Goal: Information Seeking & Learning: Compare options

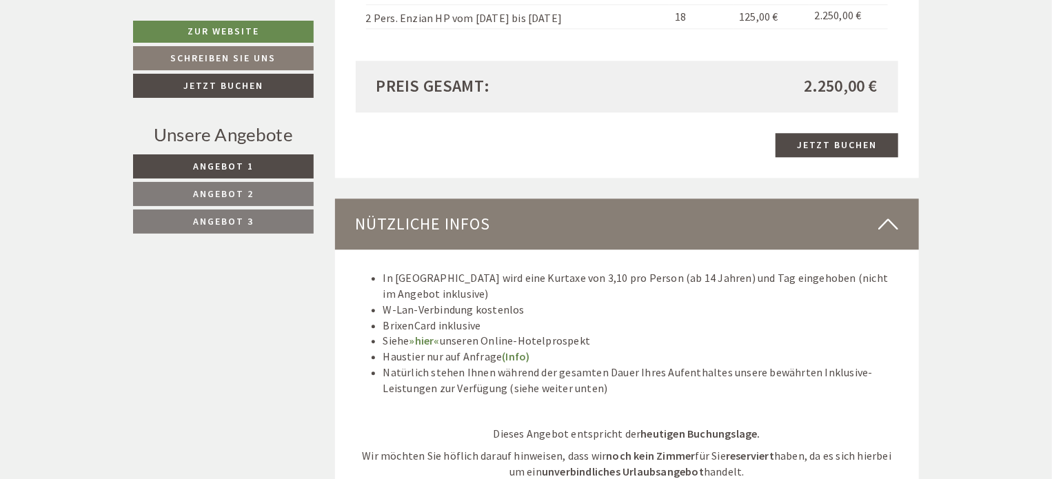
scroll to position [4341, 0]
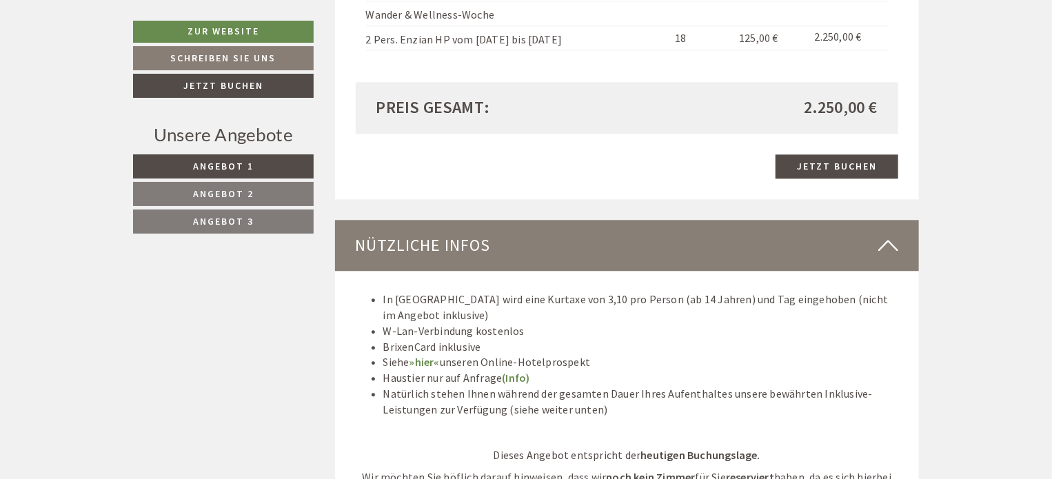
click at [243, 167] on span "Angebot 1" at bounding box center [223, 166] width 61 height 12
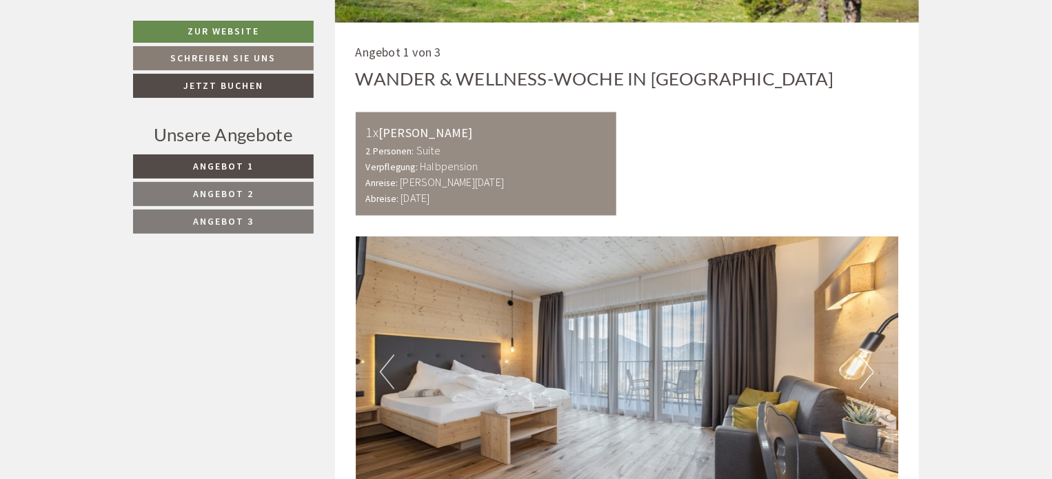
scroll to position [940, 0]
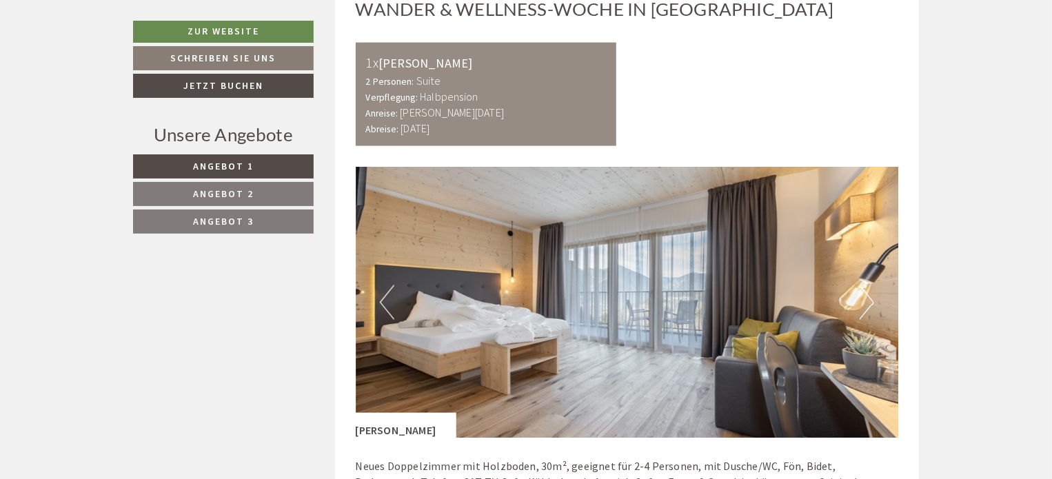
click at [247, 195] on span "Angebot 2" at bounding box center [223, 193] width 61 height 12
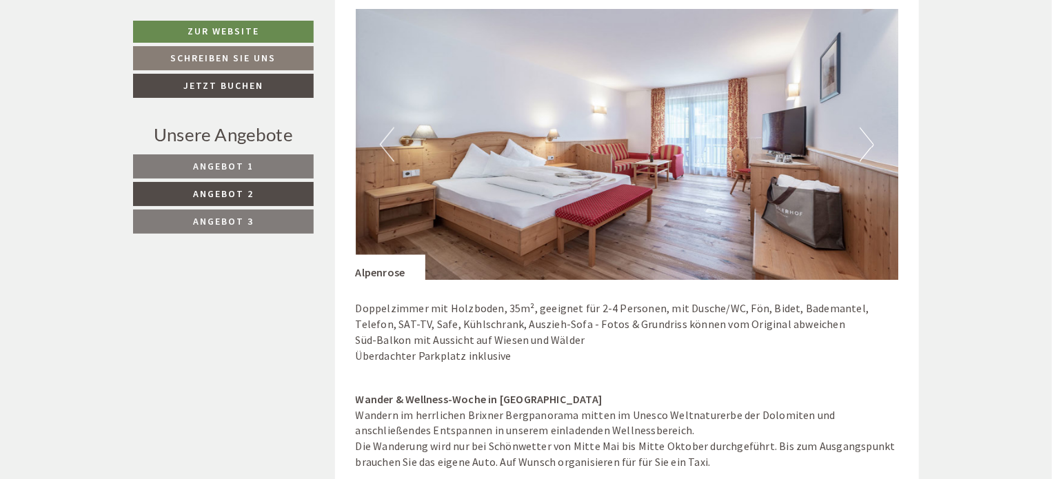
scroll to position [1147, 0]
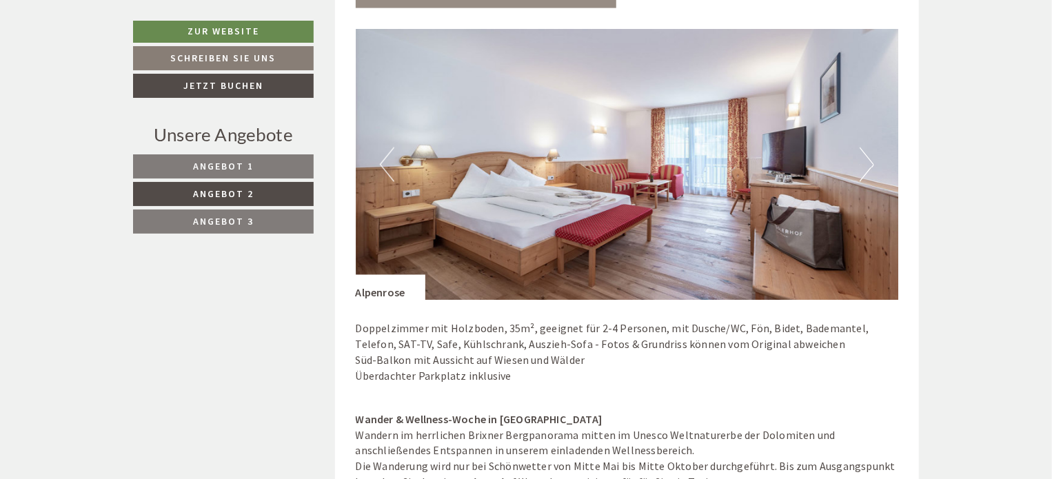
click at [870, 167] on button "Next" at bounding box center [866, 164] width 14 height 34
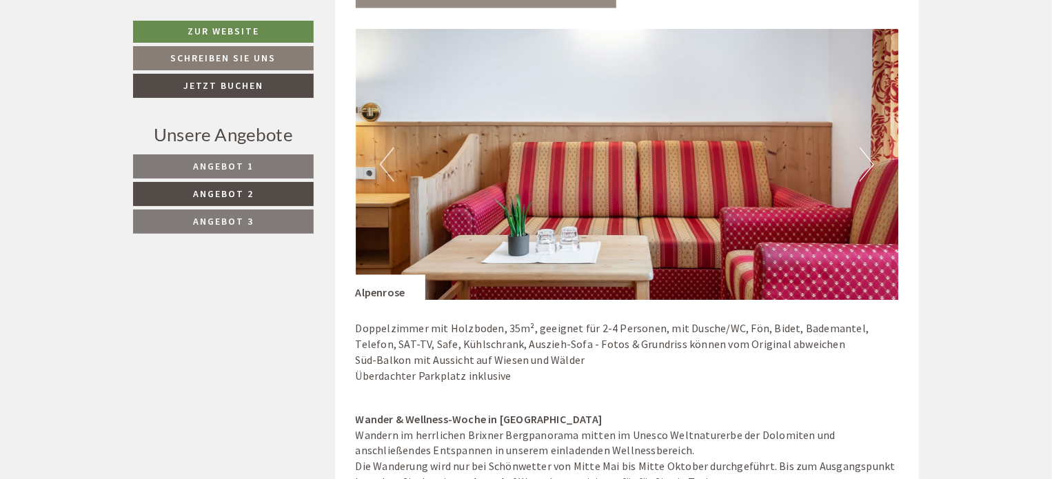
click at [869, 167] on button "Next" at bounding box center [866, 164] width 14 height 34
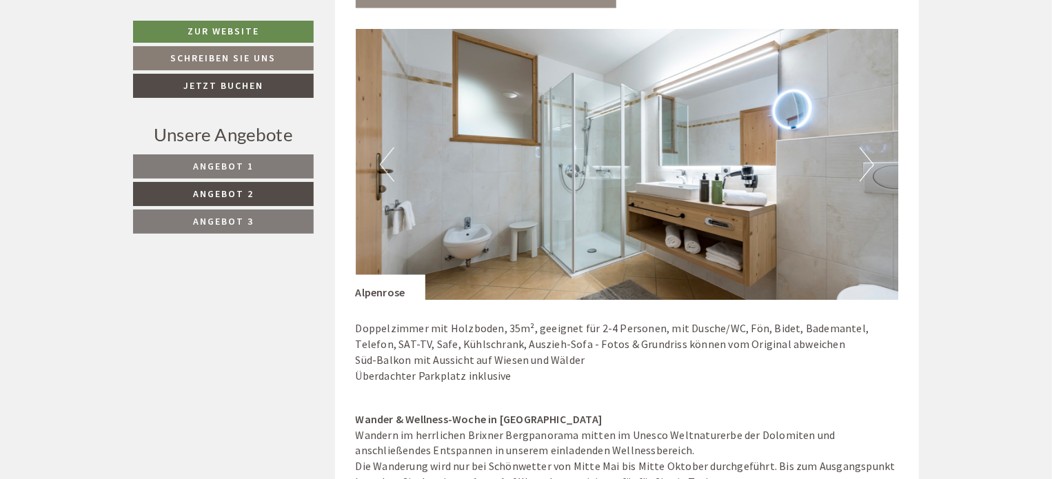
click at [862, 164] on button "Next" at bounding box center [866, 164] width 14 height 34
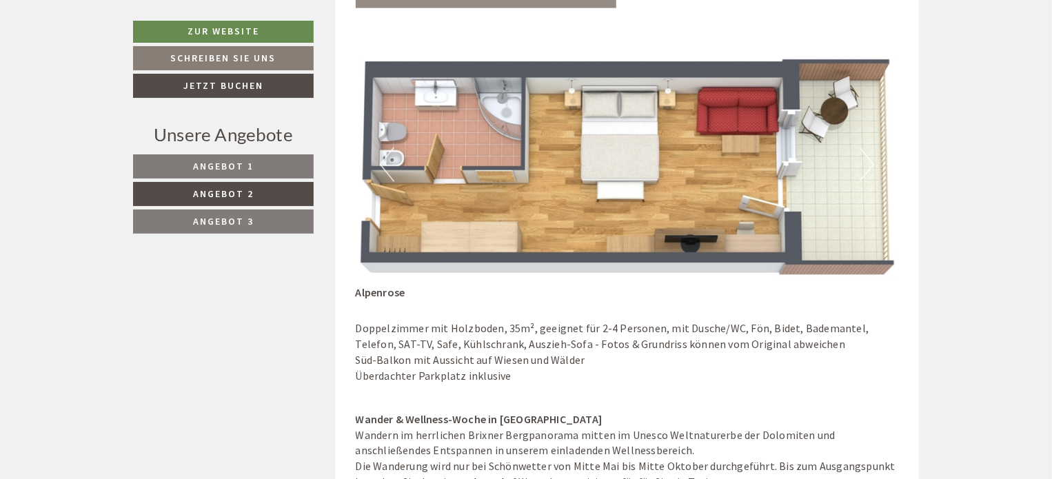
click at [860, 163] on button "Next" at bounding box center [866, 164] width 14 height 34
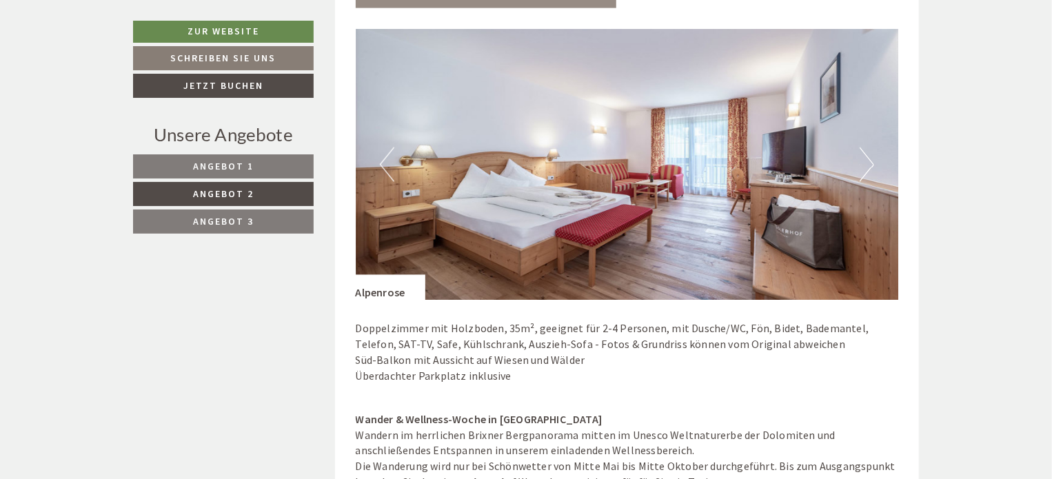
click at [859, 163] on button "Next" at bounding box center [866, 164] width 14 height 34
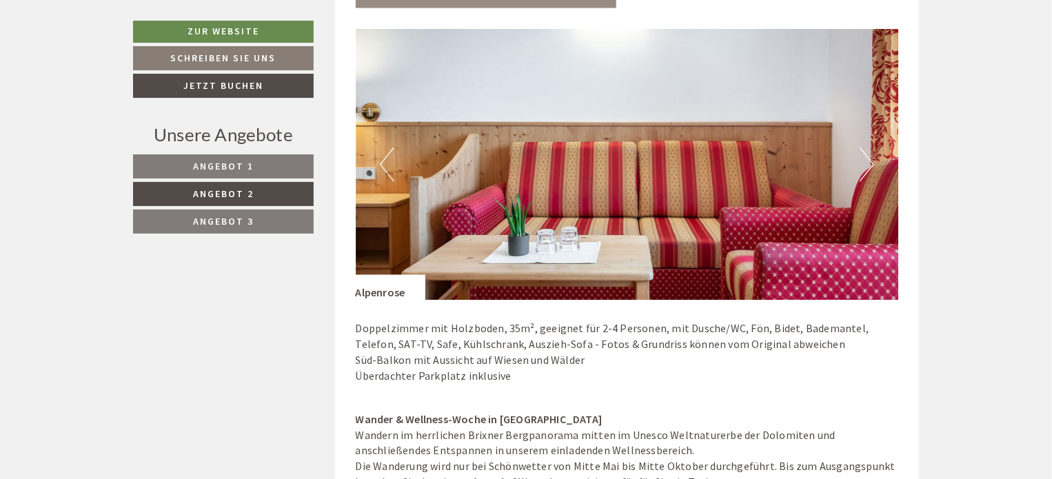
click at [859, 163] on button "Next" at bounding box center [866, 164] width 14 height 34
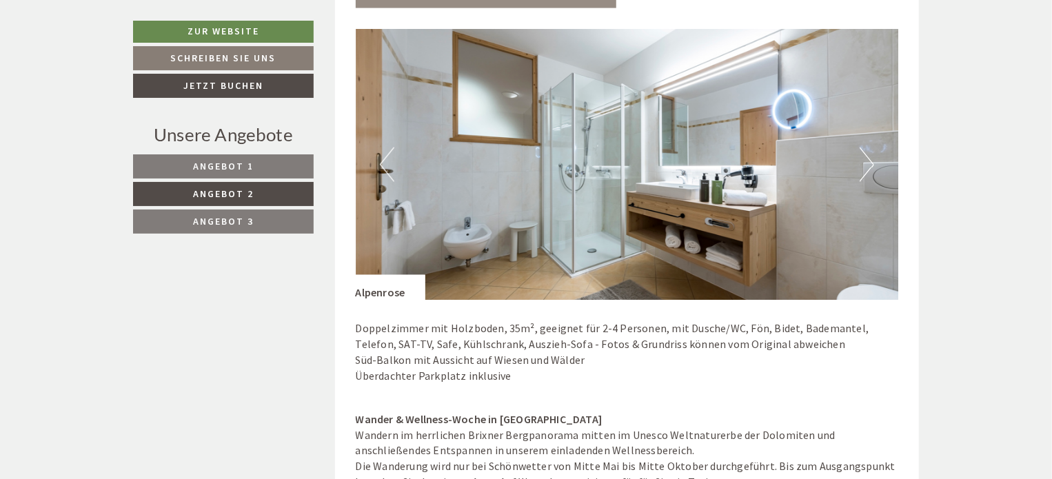
click at [859, 163] on button "Next" at bounding box center [866, 164] width 14 height 34
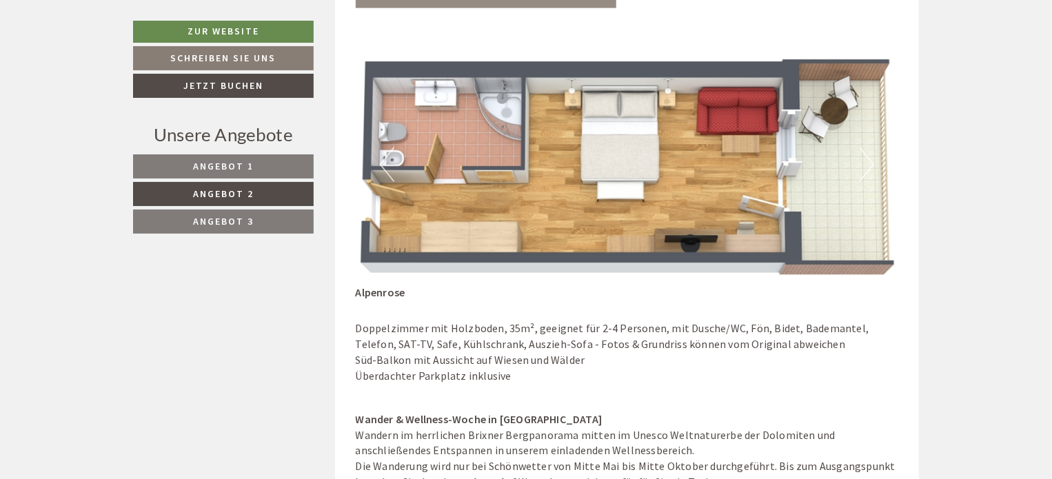
click at [859, 163] on button "Next" at bounding box center [866, 164] width 14 height 34
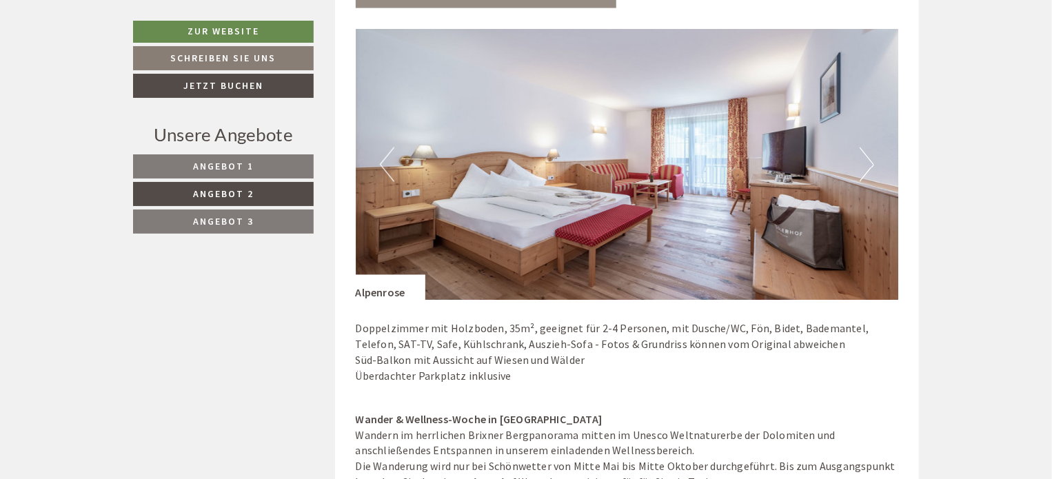
click at [859, 163] on button "Next" at bounding box center [866, 164] width 14 height 34
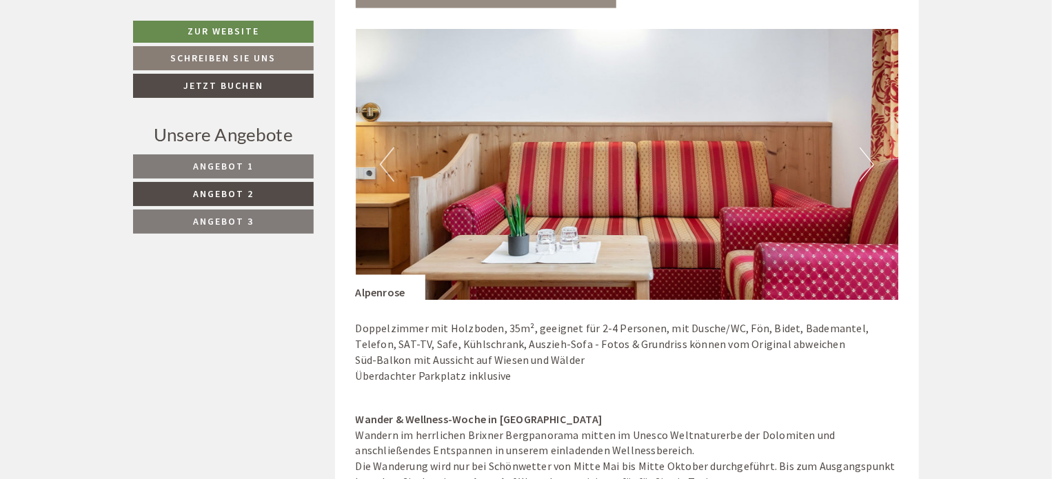
click at [240, 198] on span "Angebot 2" at bounding box center [223, 193] width 61 height 12
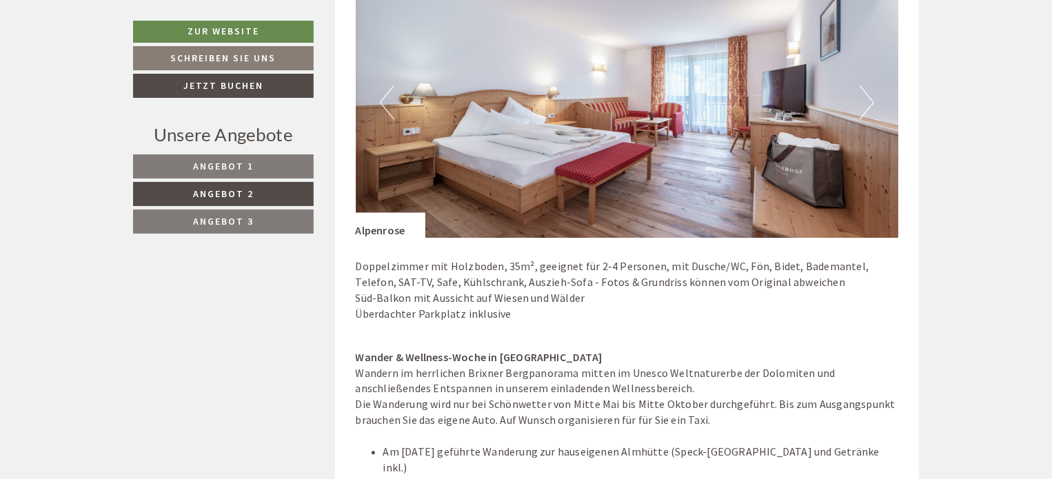
scroll to position [1216, 0]
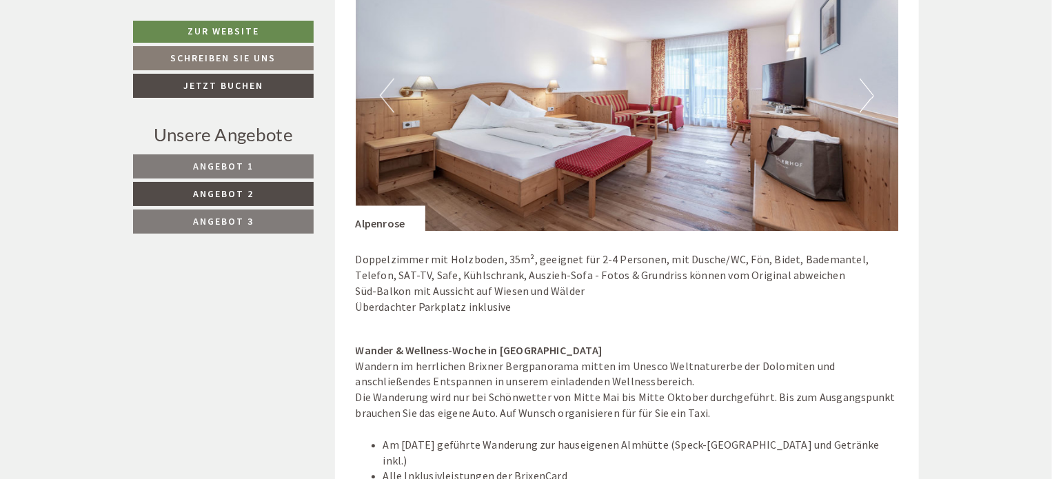
click at [863, 98] on button "Next" at bounding box center [866, 96] width 14 height 34
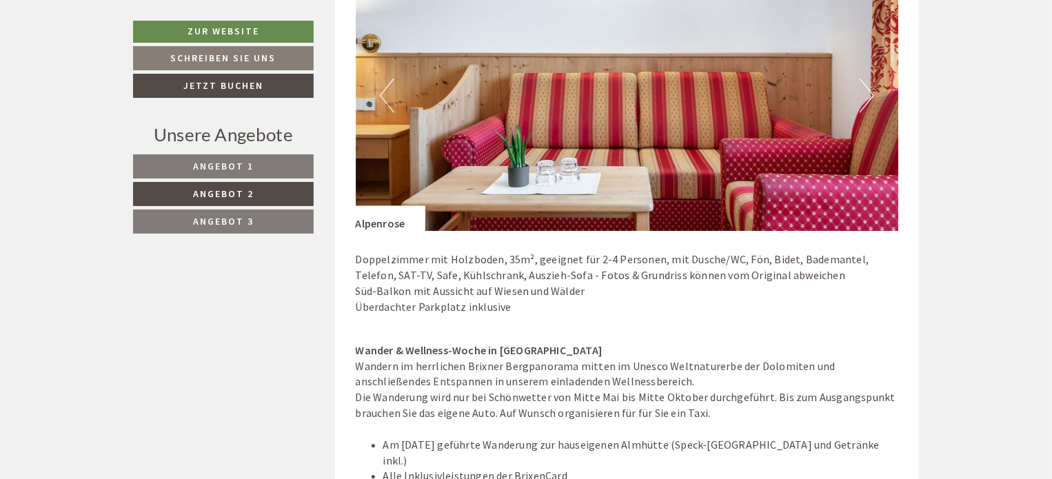
click at [863, 97] on button "Next" at bounding box center [866, 96] width 14 height 34
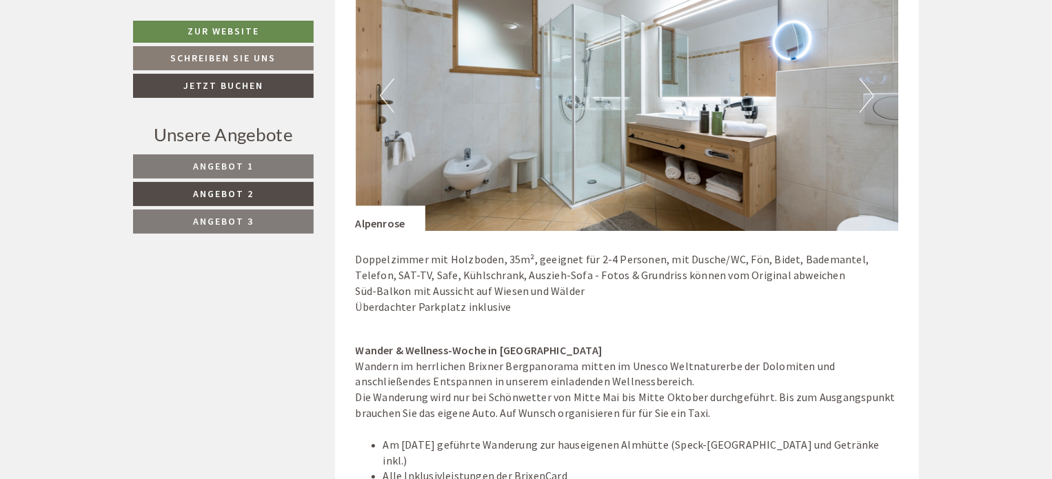
click at [863, 97] on button "Next" at bounding box center [866, 96] width 14 height 34
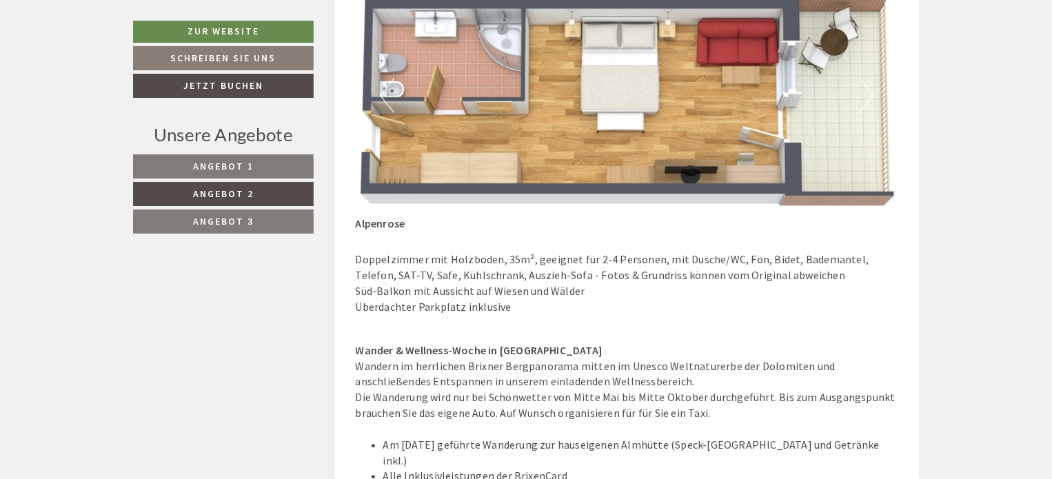
click at [862, 97] on button "Next" at bounding box center [866, 96] width 14 height 34
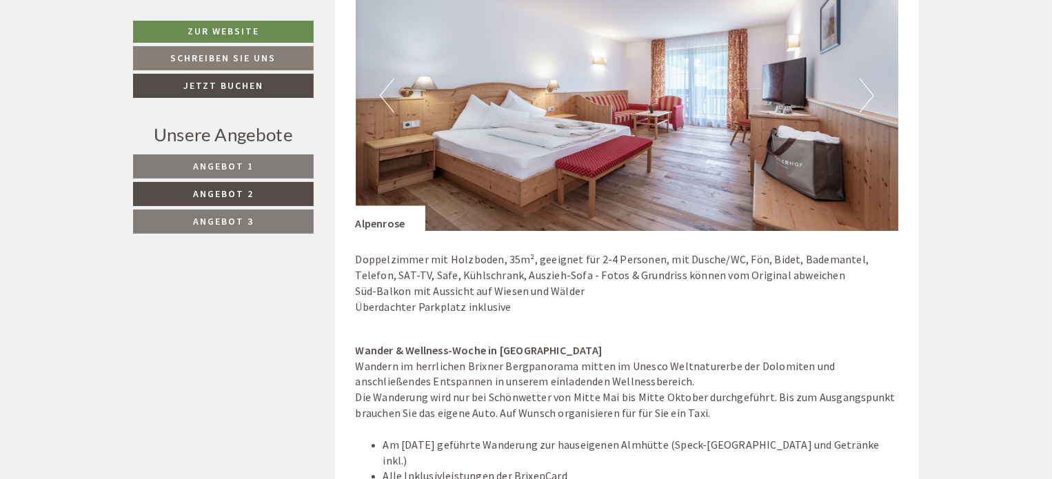
click at [211, 165] on span "Angebot 1" at bounding box center [223, 166] width 61 height 12
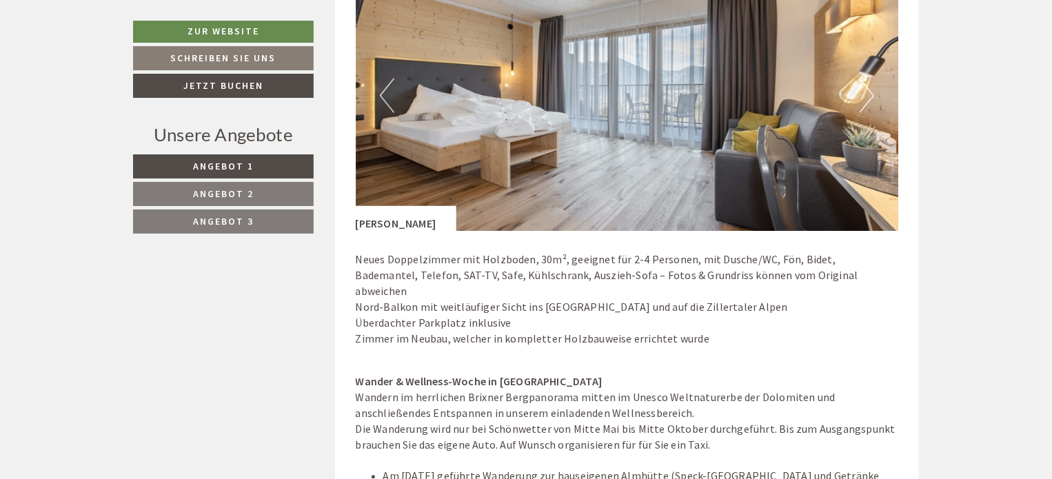
click at [863, 103] on button "Next" at bounding box center [866, 96] width 14 height 34
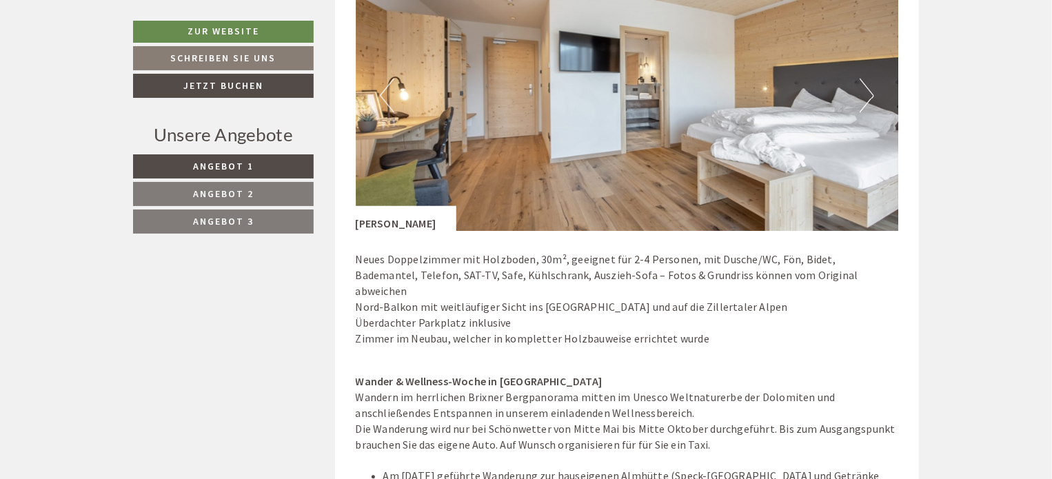
click at [863, 103] on button "Next" at bounding box center [866, 96] width 14 height 34
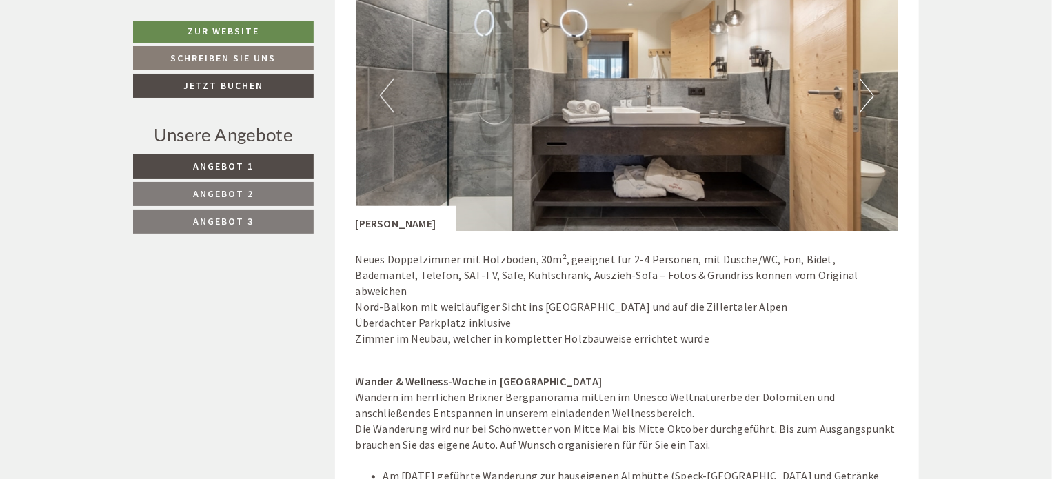
click at [863, 102] on button "Next" at bounding box center [866, 96] width 14 height 34
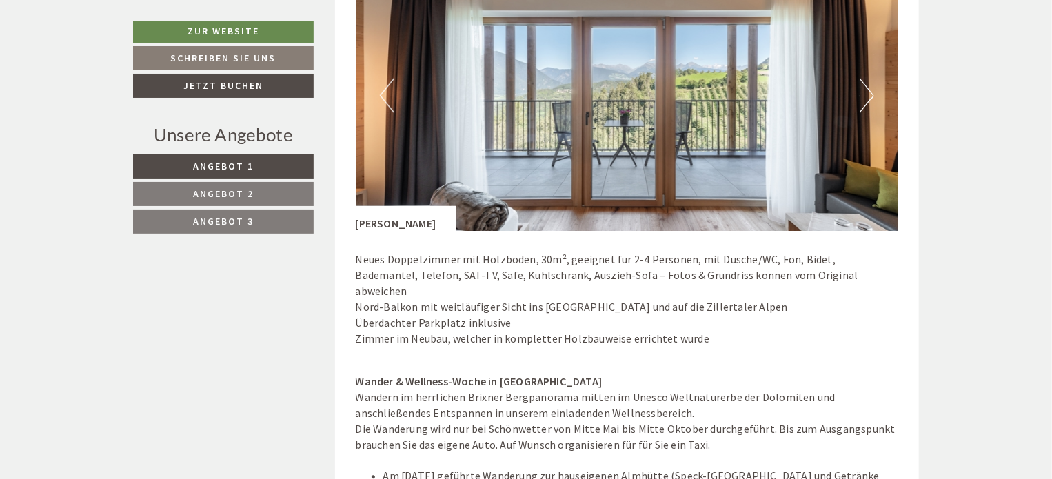
click at [865, 101] on button "Next" at bounding box center [866, 96] width 14 height 34
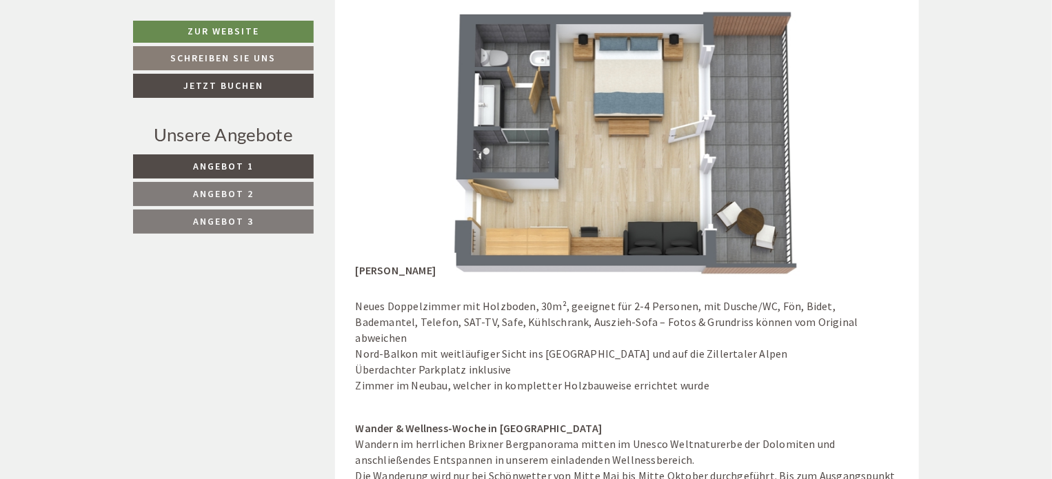
scroll to position [1147, 0]
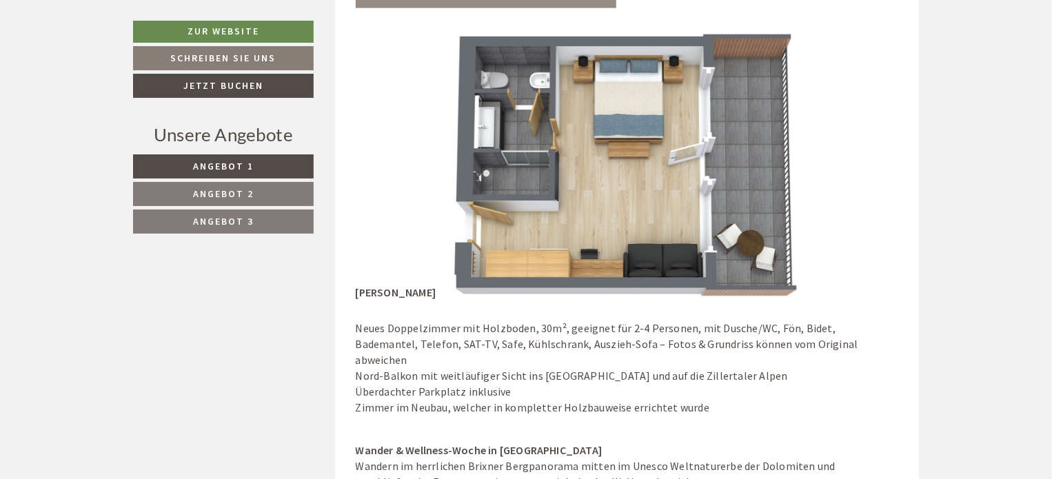
click at [232, 165] on span "Angebot 1" at bounding box center [223, 166] width 61 height 12
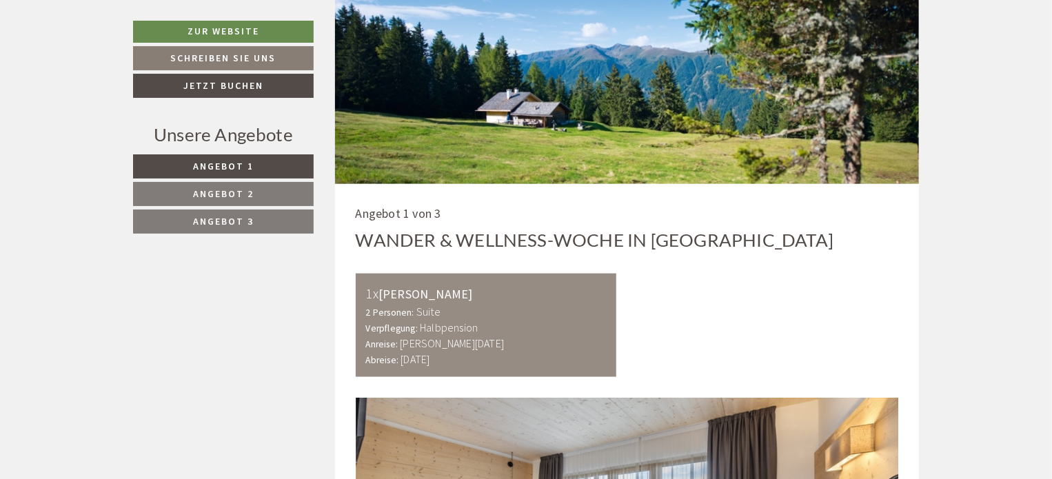
scroll to position [802, 0]
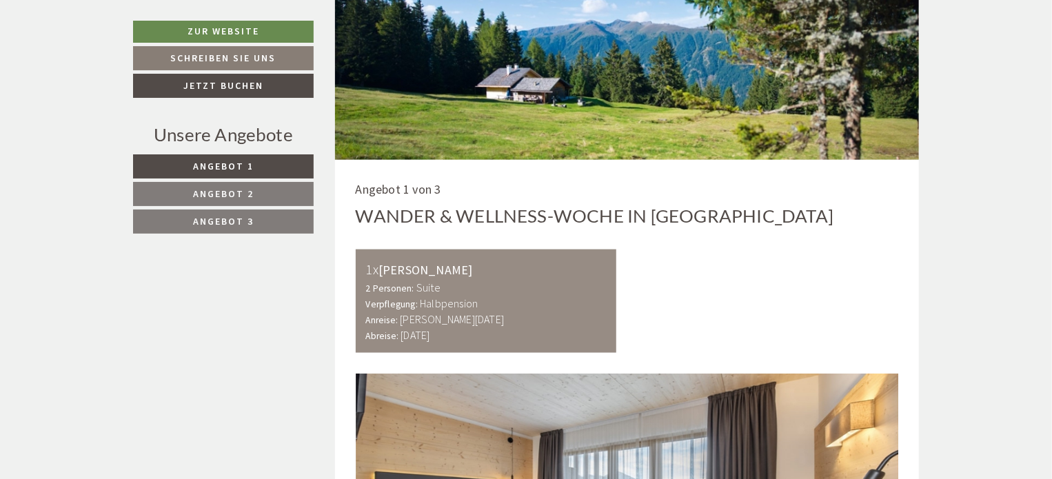
click at [259, 167] on link "Angebot 1" at bounding box center [223, 166] width 181 height 24
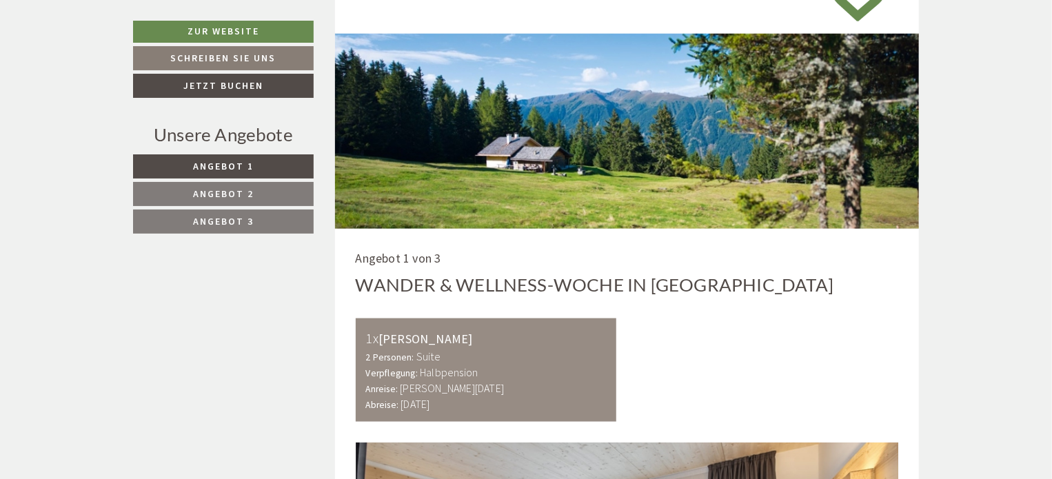
click at [248, 192] on span "Angebot 2" at bounding box center [223, 193] width 61 height 12
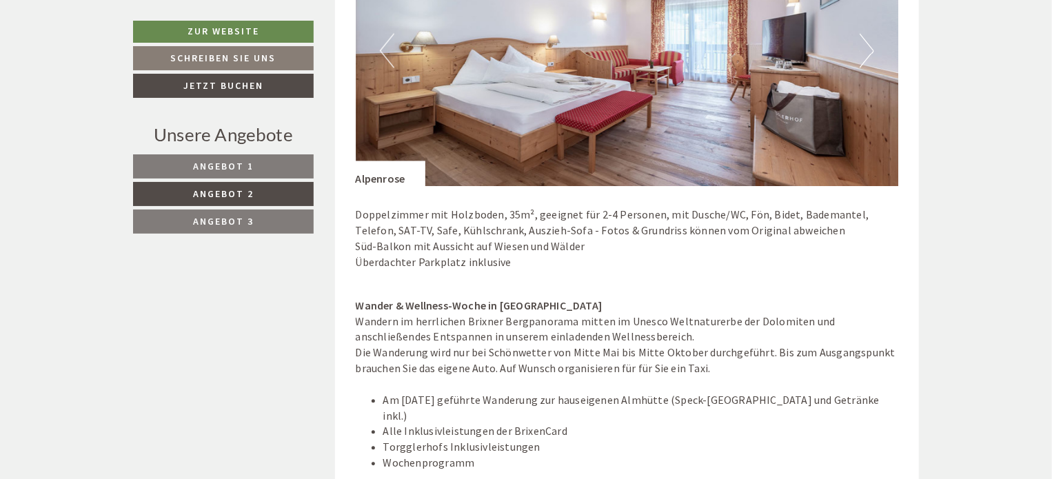
scroll to position [1284, 0]
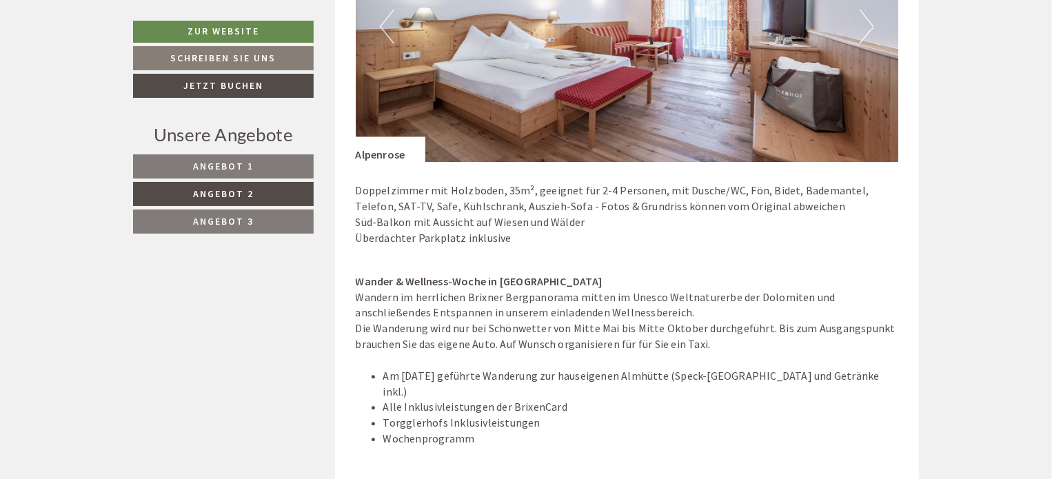
click at [226, 168] on span "Angebot 1" at bounding box center [223, 166] width 61 height 12
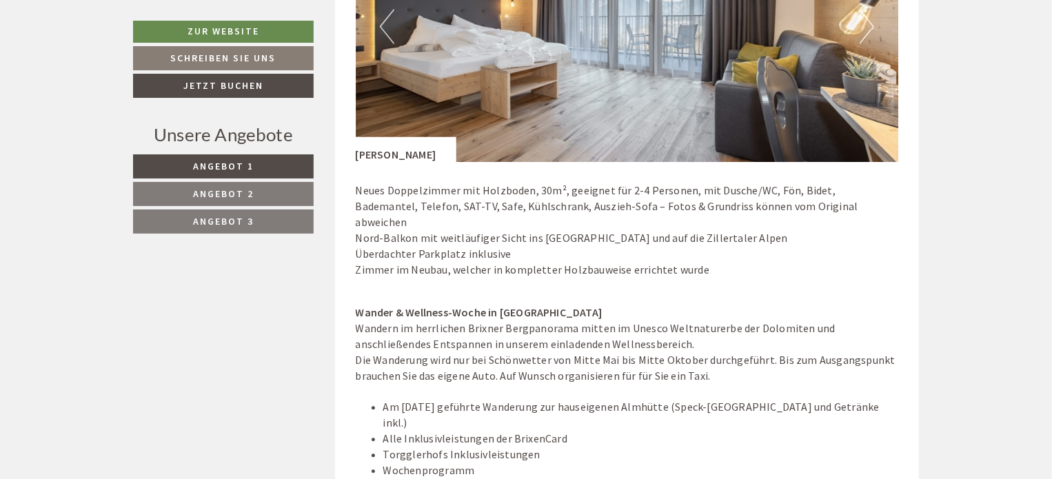
scroll to position [733, 0]
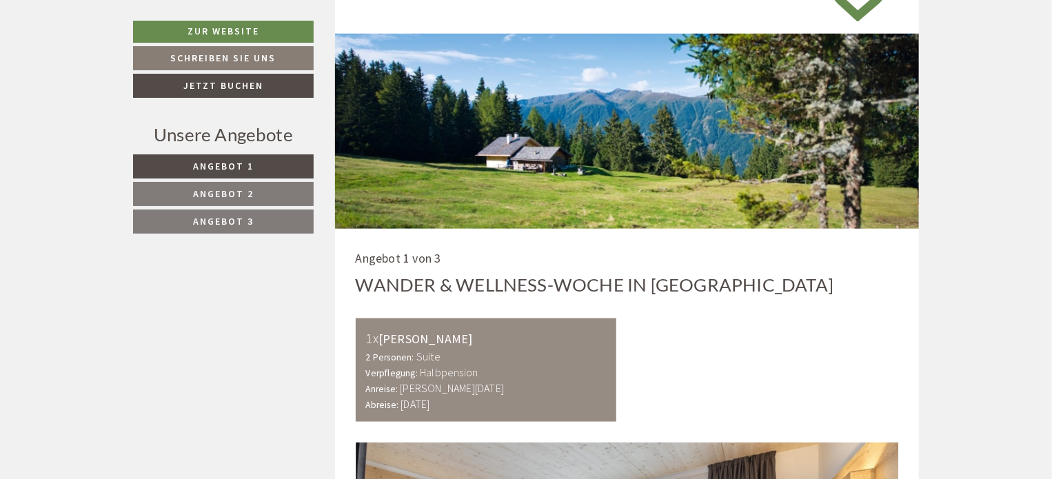
click at [221, 187] on span "Angebot 2" at bounding box center [223, 193] width 61 height 12
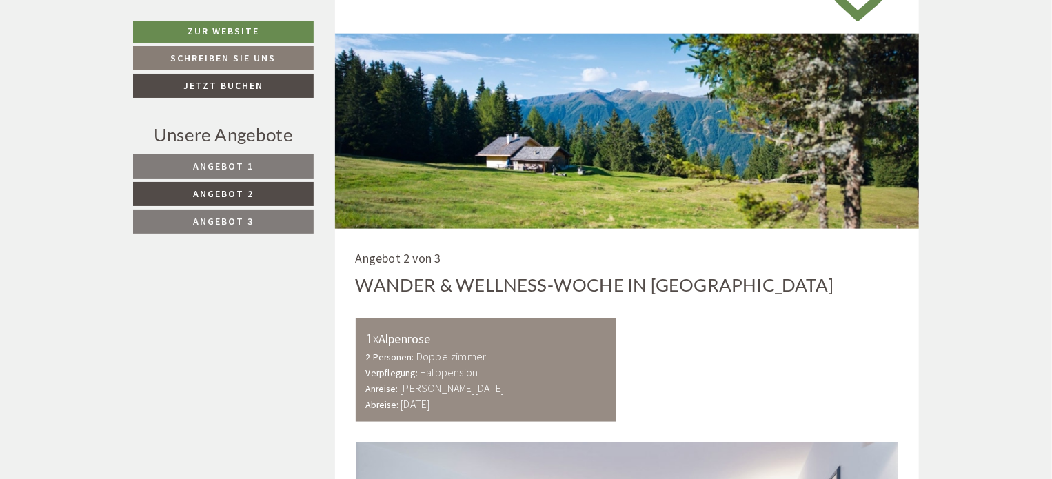
click at [222, 215] on span "Angebot 3" at bounding box center [223, 221] width 61 height 12
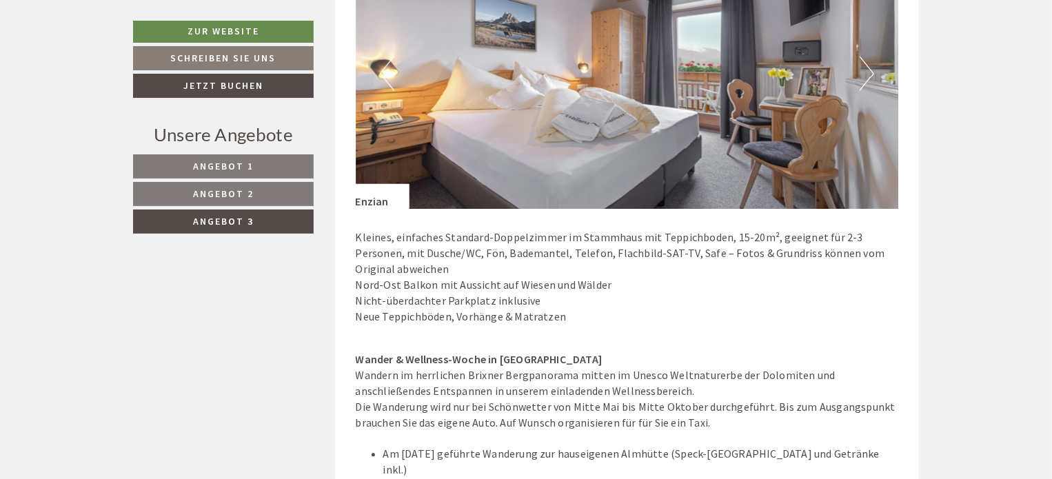
scroll to position [1147, 0]
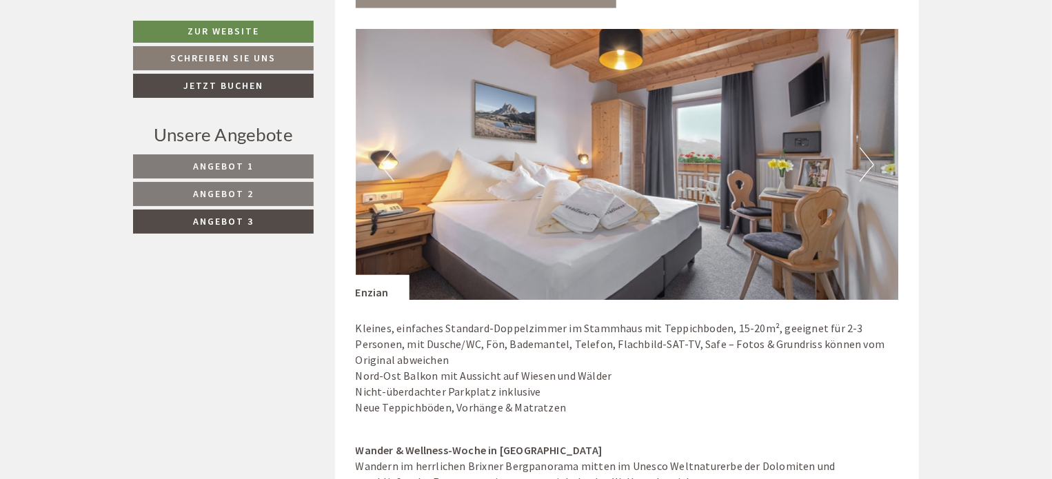
click at [198, 187] on span "Angebot 2" at bounding box center [223, 193] width 61 height 12
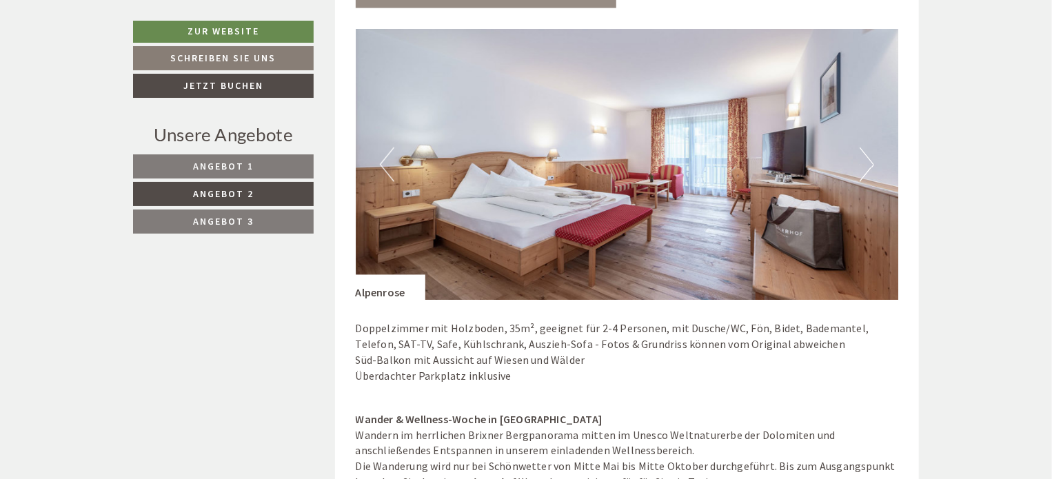
click at [238, 163] on span "Angebot 1" at bounding box center [223, 166] width 61 height 12
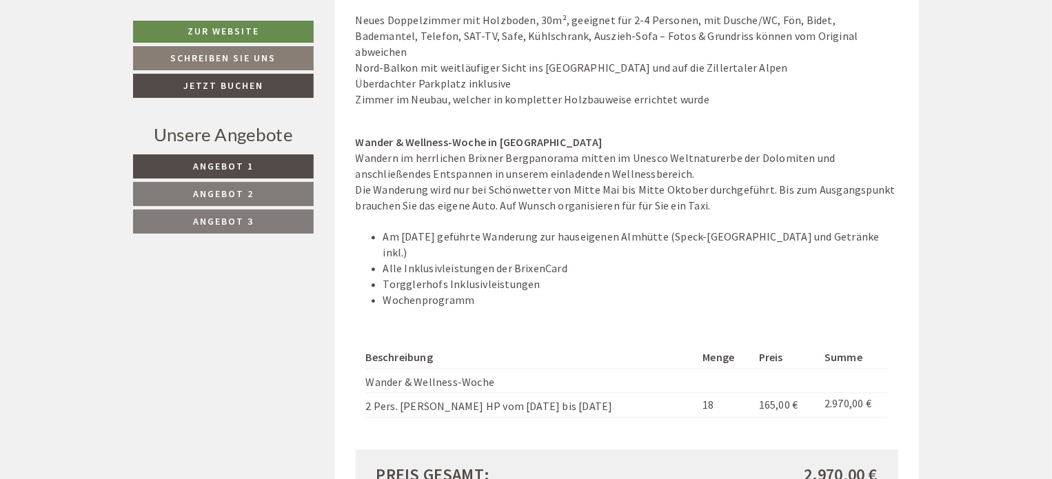
scroll to position [1861, 0]
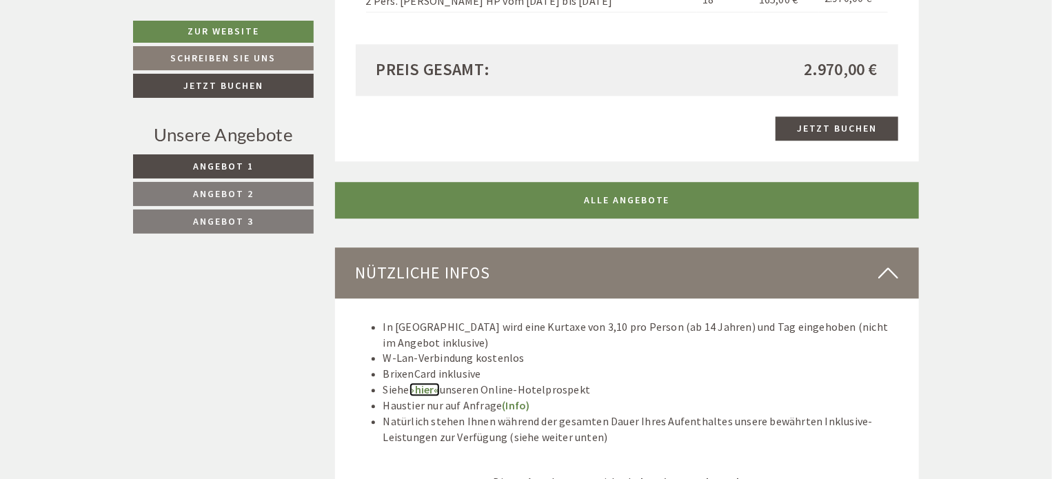
click at [420, 382] on link "»hier«" at bounding box center [424, 389] width 30 height 14
